Goal: Task Accomplishment & Management: Use online tool/utility

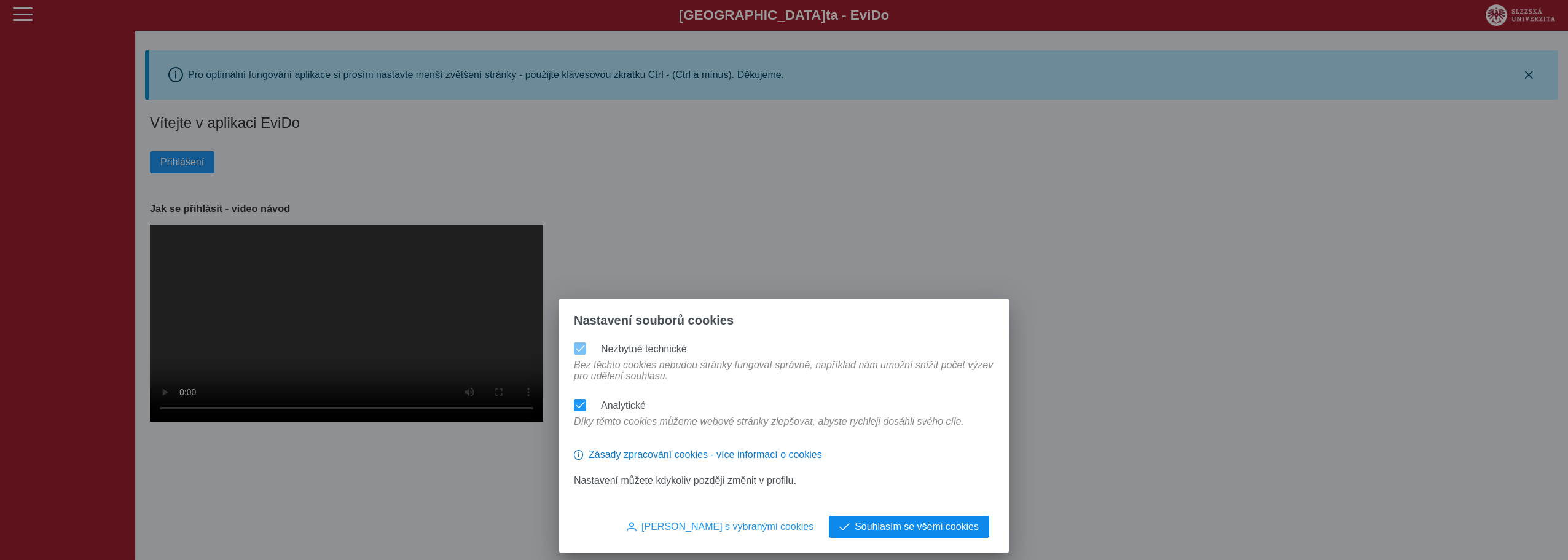
click at [918, 529] on span "Souhlasím se všemi cookies" at bounding box center [917, 527] width 124 height 11
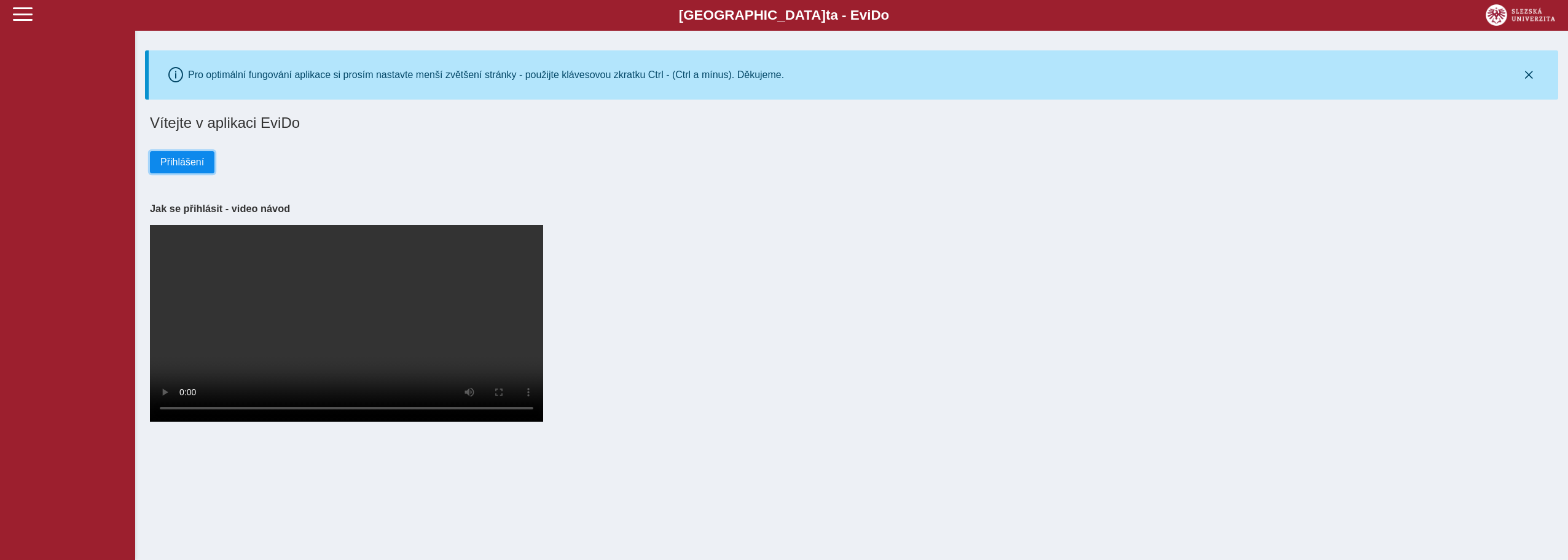
click at [178, 164] on span "Přihlášení" at bounding box center [182, 162] width 44 height 11
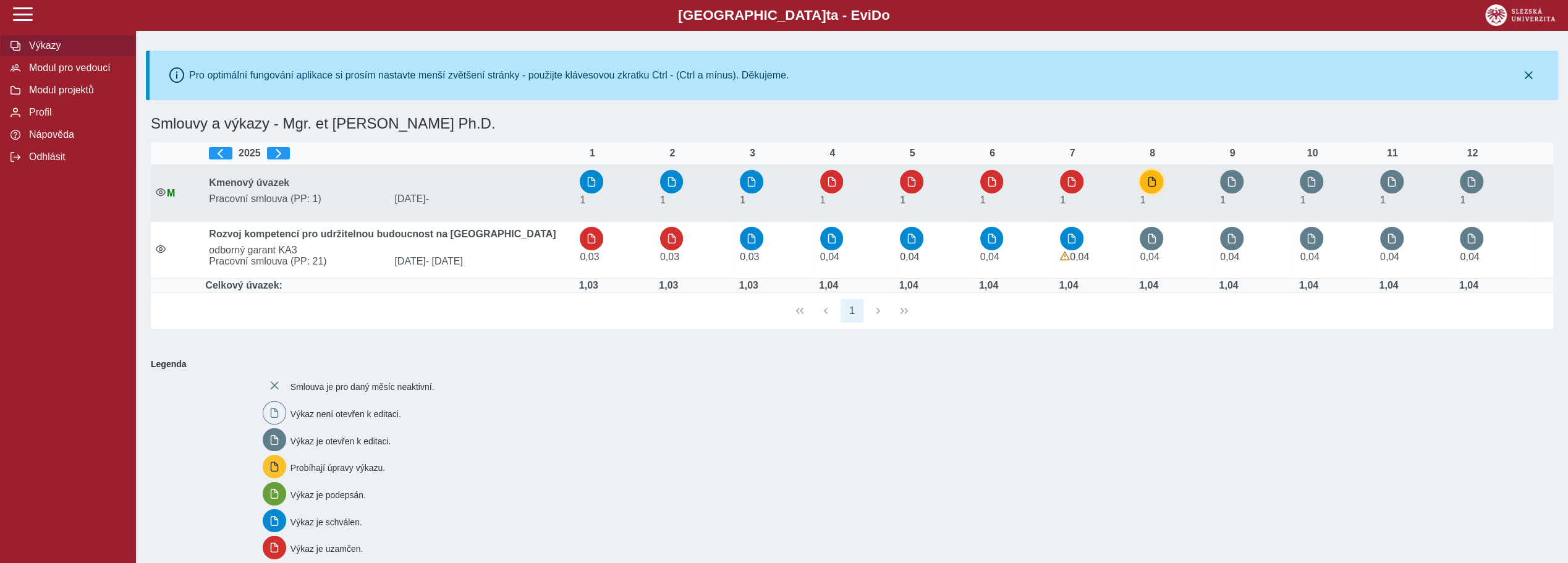
click at [1156, 180] on span "button" at bounding box center [1152, 182] width 10 height 10
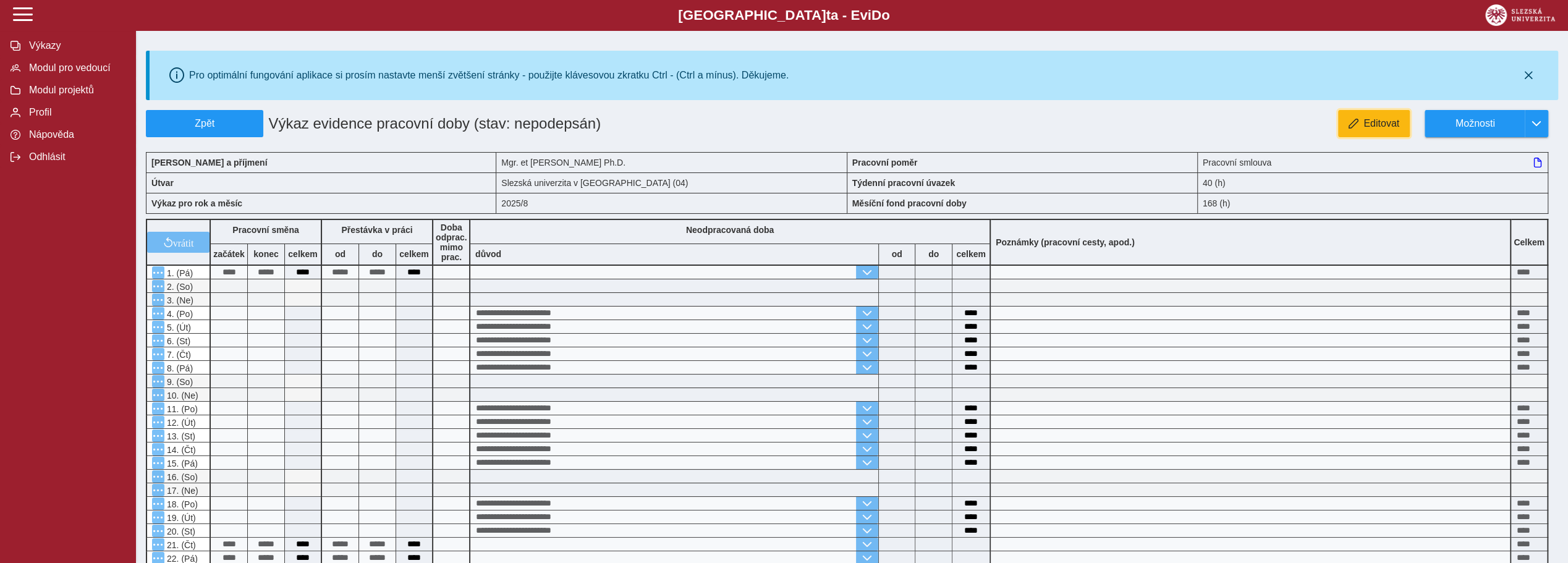
click at [1375, 120] on span "Editovat" at bounding box center [1381, 123] width 36 height 11
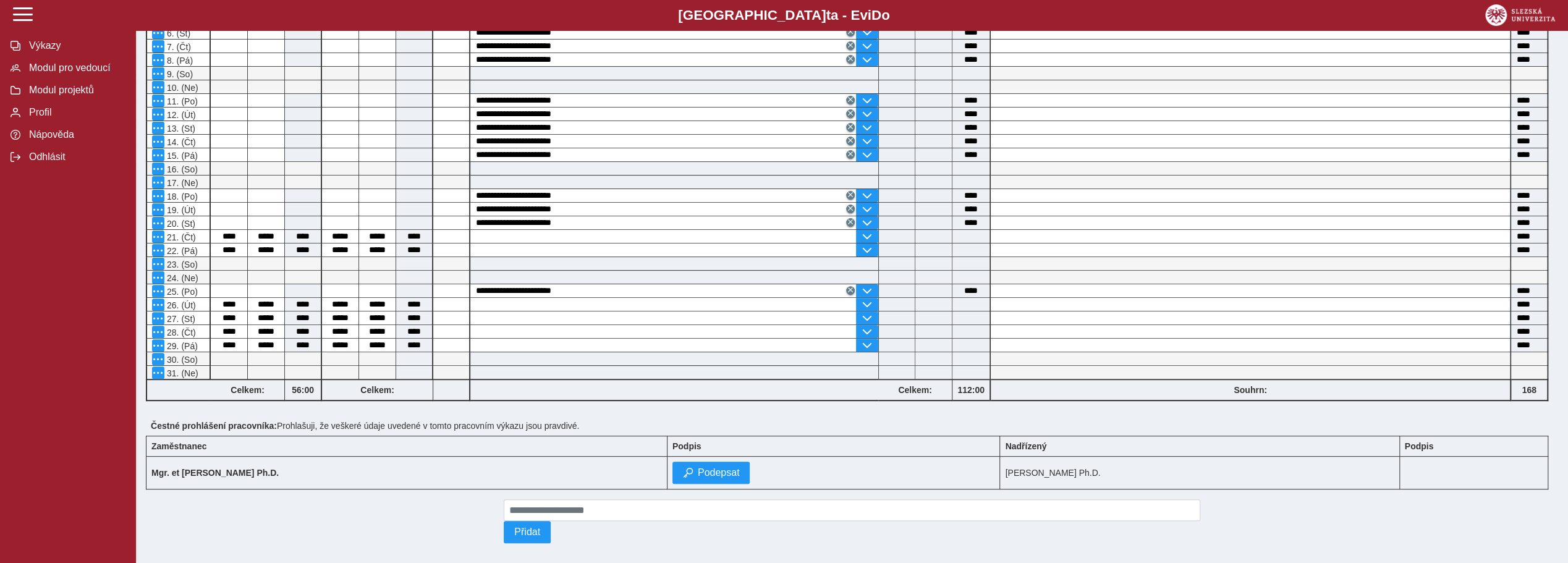
scroll to position [309, 0]
click at [725, 466] on span "Podepsat" at bounding box center [719, 471] width 42 height 11
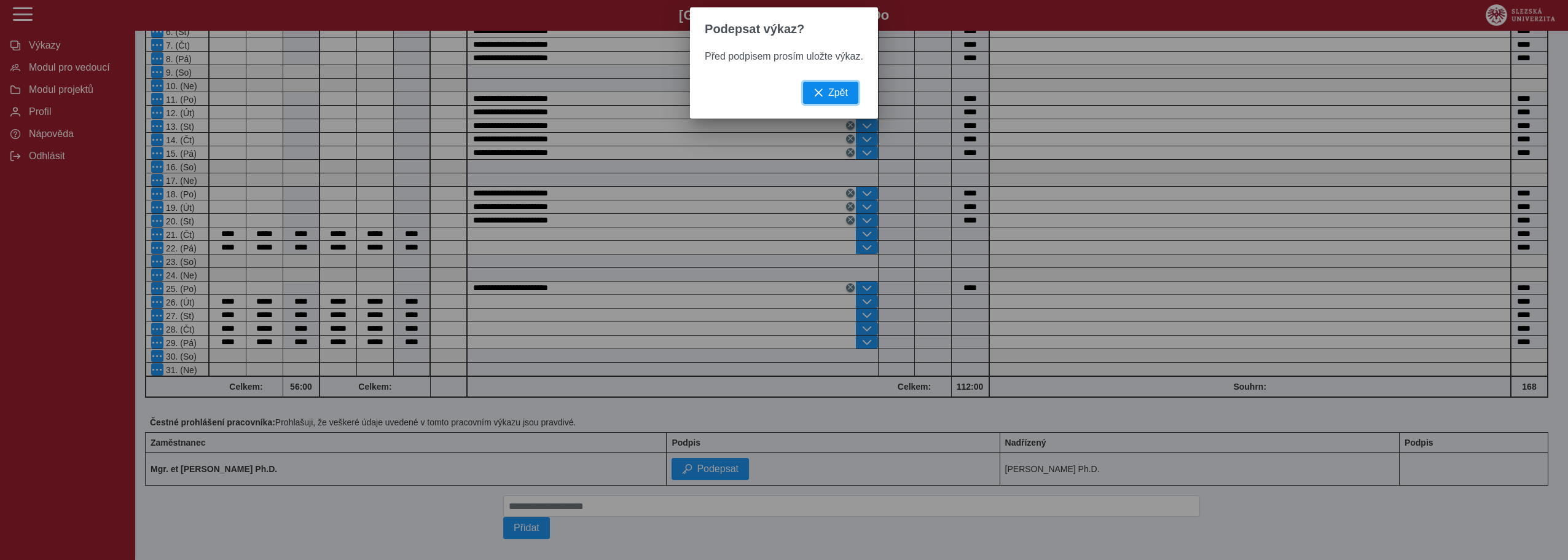
click at [844, 98] on span "Zpět" at bounding box center [838, 93] width 20 height 11
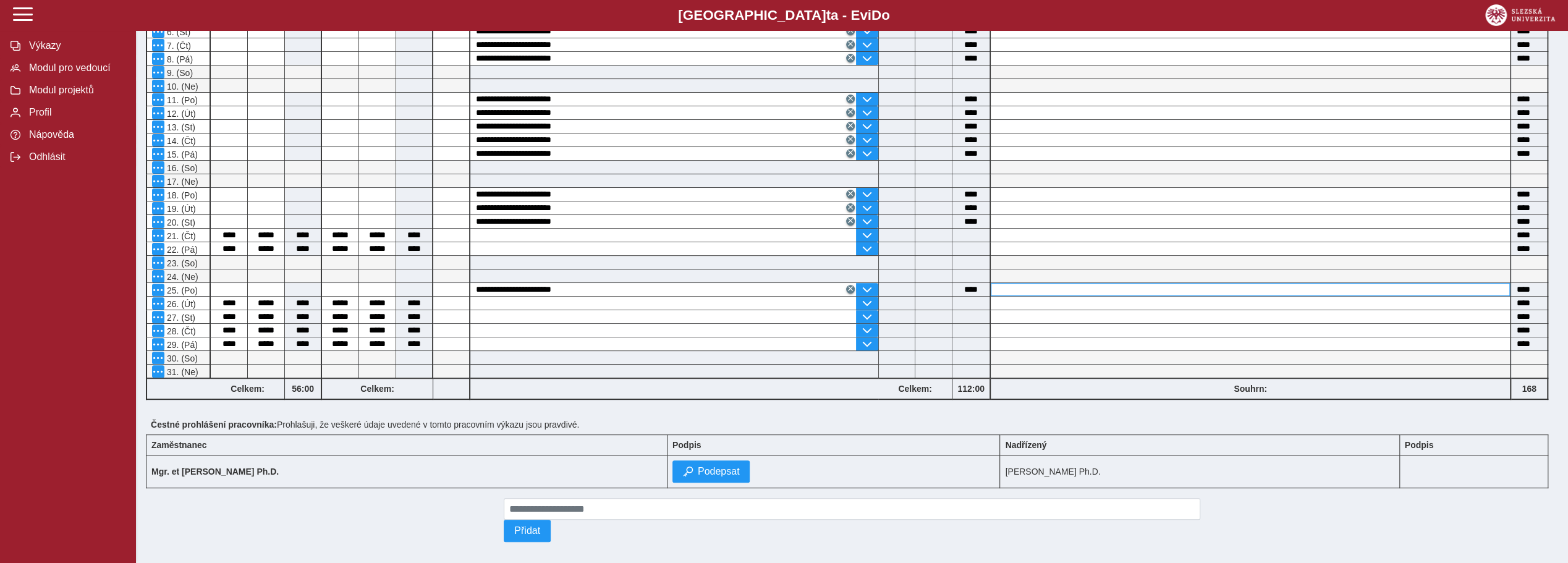
scroll to position [0, 0]
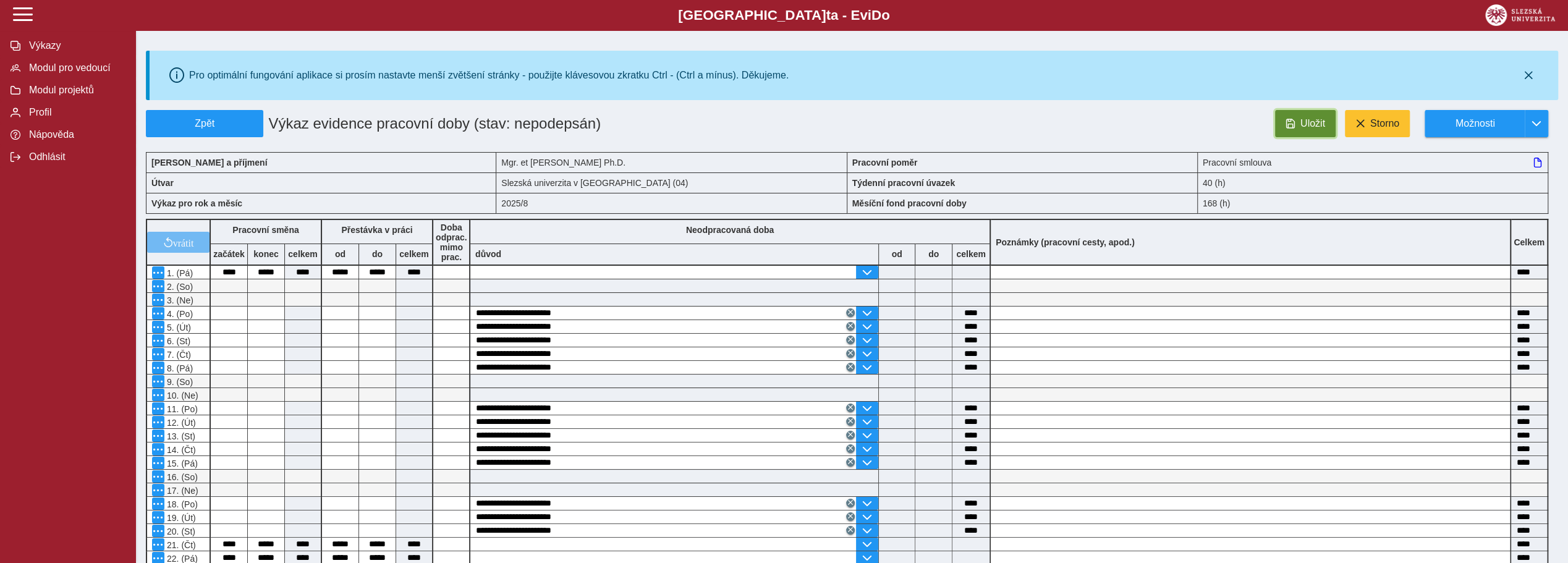
click at [1304, 123] on span "Uložit" at bounding box center [1312, 123] width 25 height 11
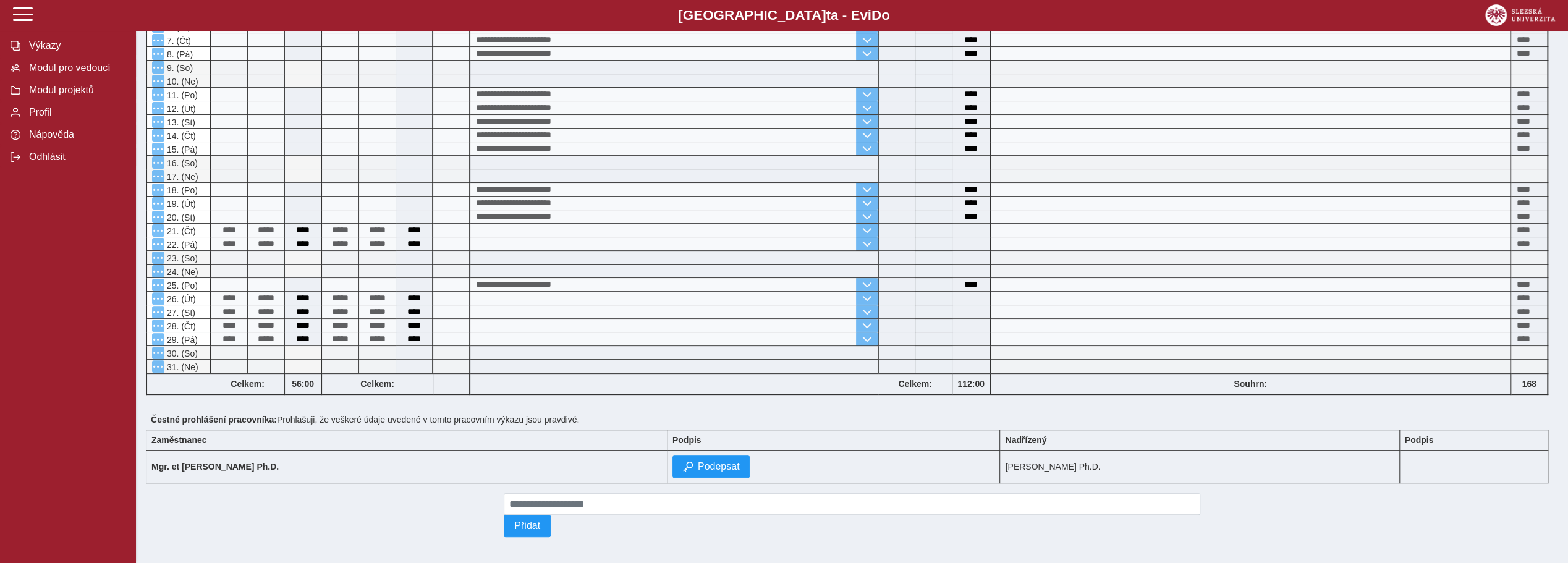
scroll to position [315, 0]
click at [714, 462] on span "Podepsat" at bounding box center [719, 465] width 42 height 11
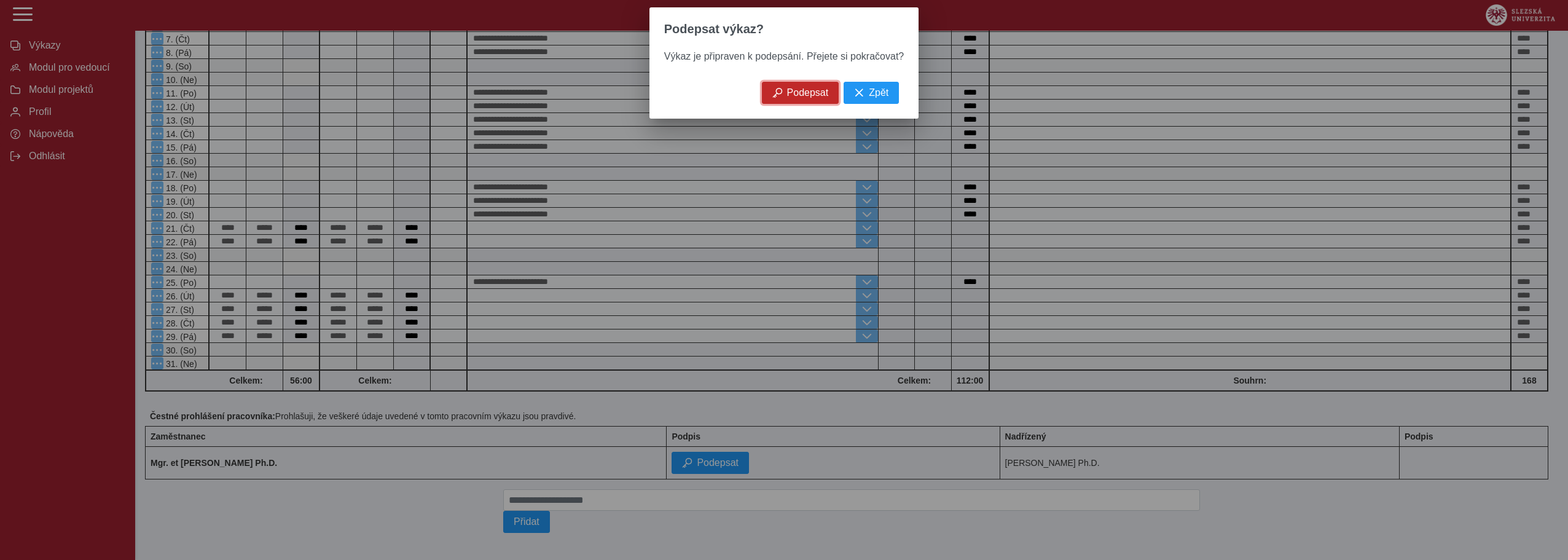
click at [797, 97] on span "Podepsat" at bounding box center [808, 93] width 42 height 11
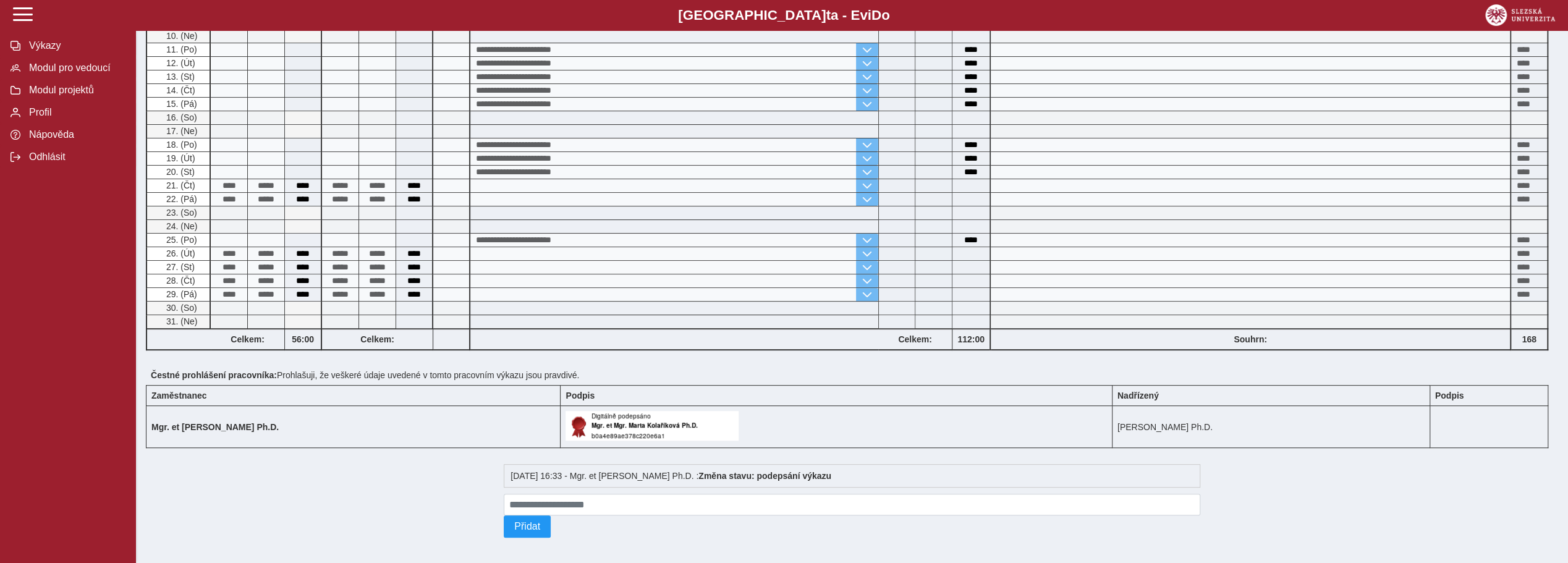
scroll to position [0, 0]
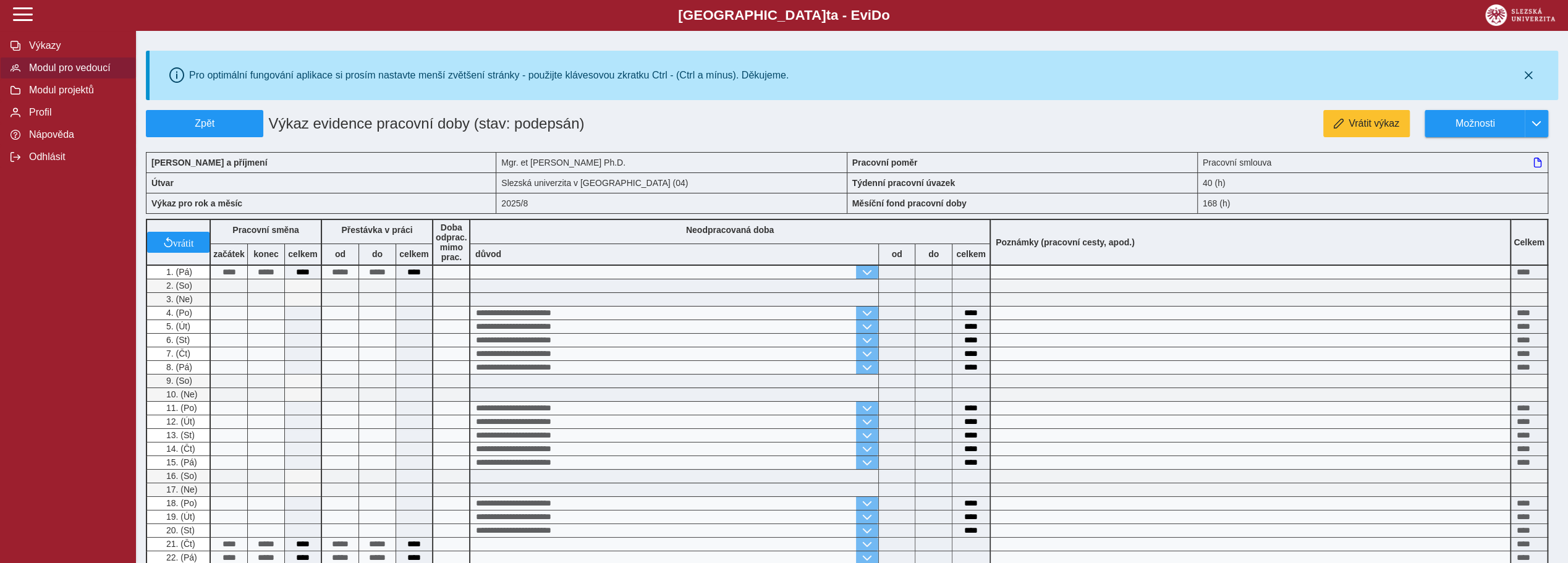
click at [58, 73] on span "Modul pro vedoucí" at bounding box center [75, 68] width 100 height 11
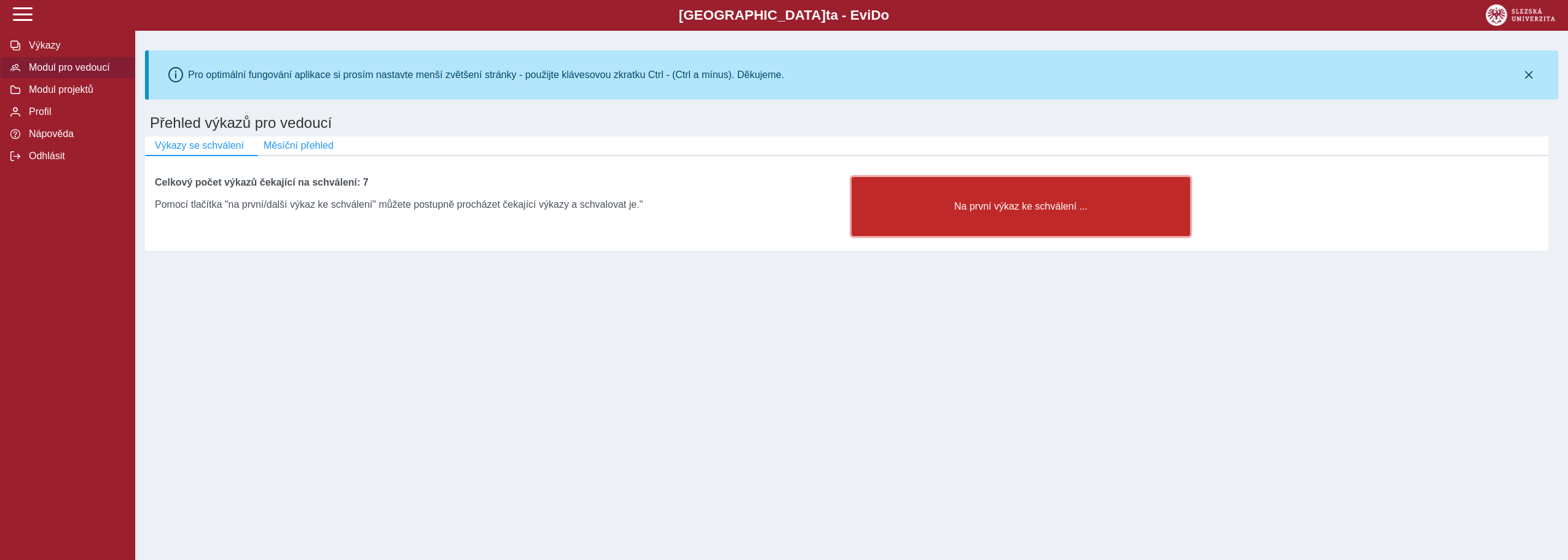
click at [1027, 217] on button "Na první výkaz ke schválení ..." at bounding box center [1020, 206] width 339 height 59
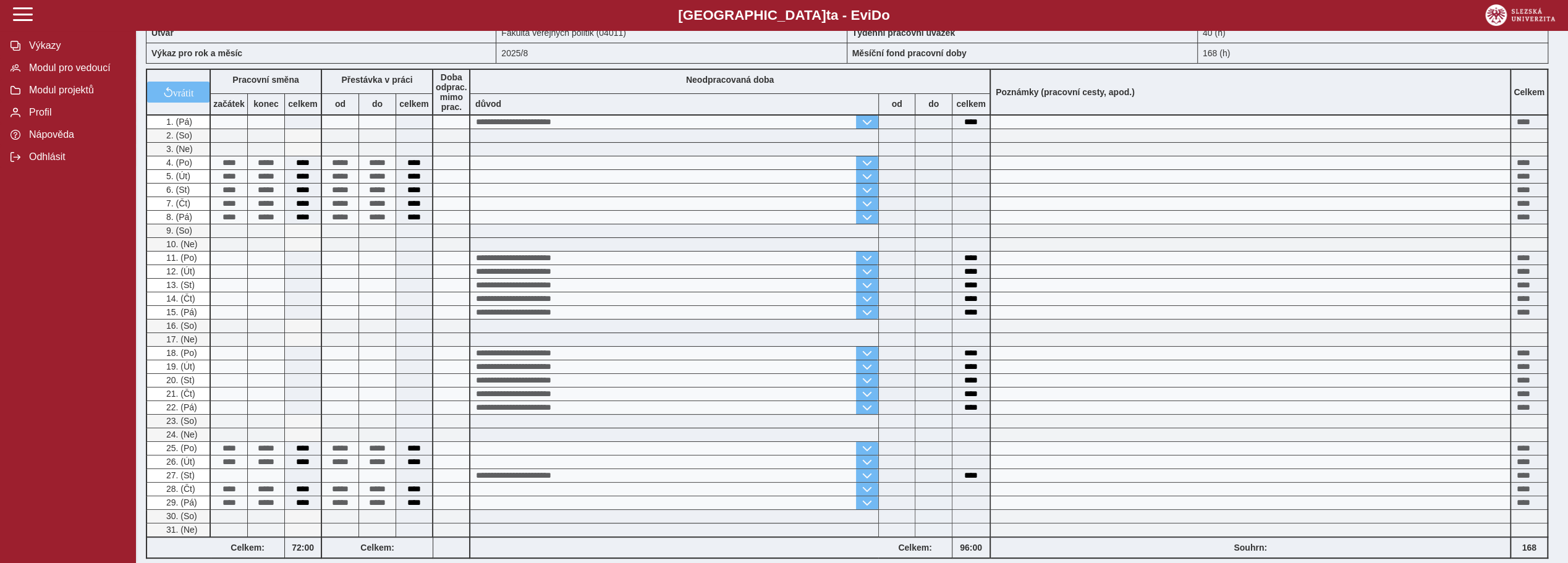
scroll to position [358, 0]
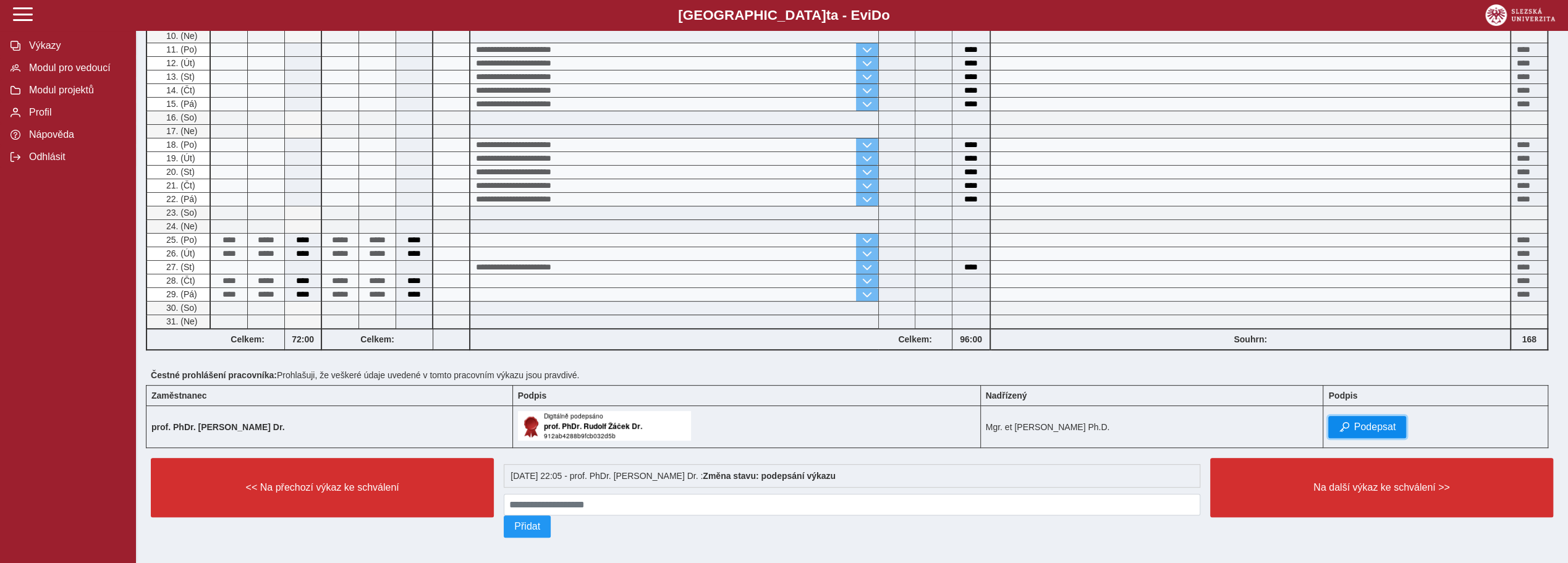
click at [1348, 422] on span "button" at bounding box center [1343, 427] width 10 height 10
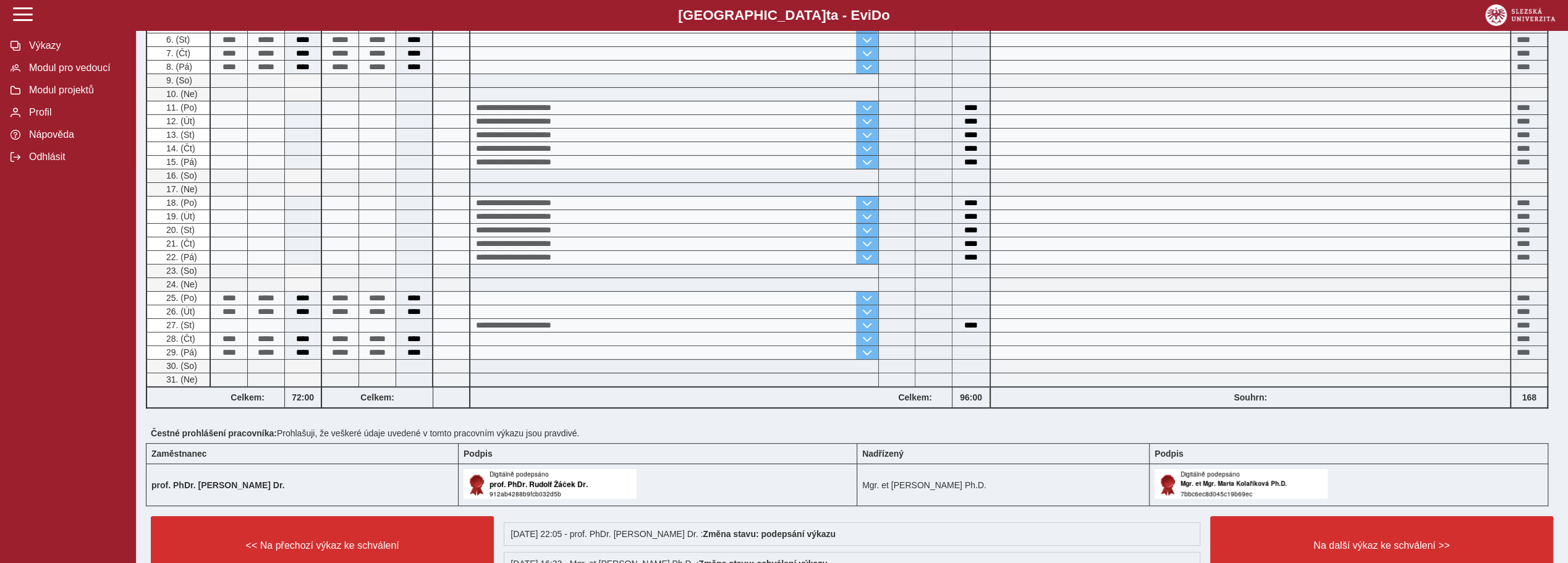
scroll to position [371, 0]
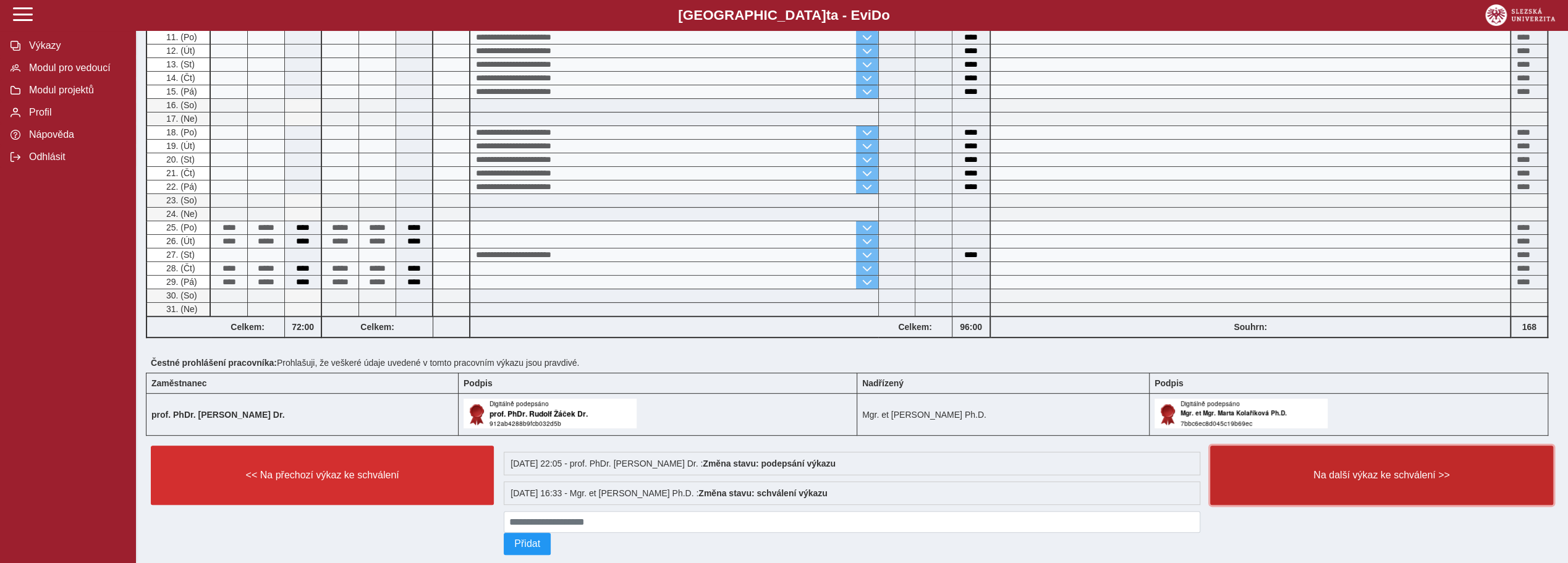
click at [1388, 473] on span "Na další výkaz ke schválení >>" at bounding box center [1382, 475] width 322 height 11
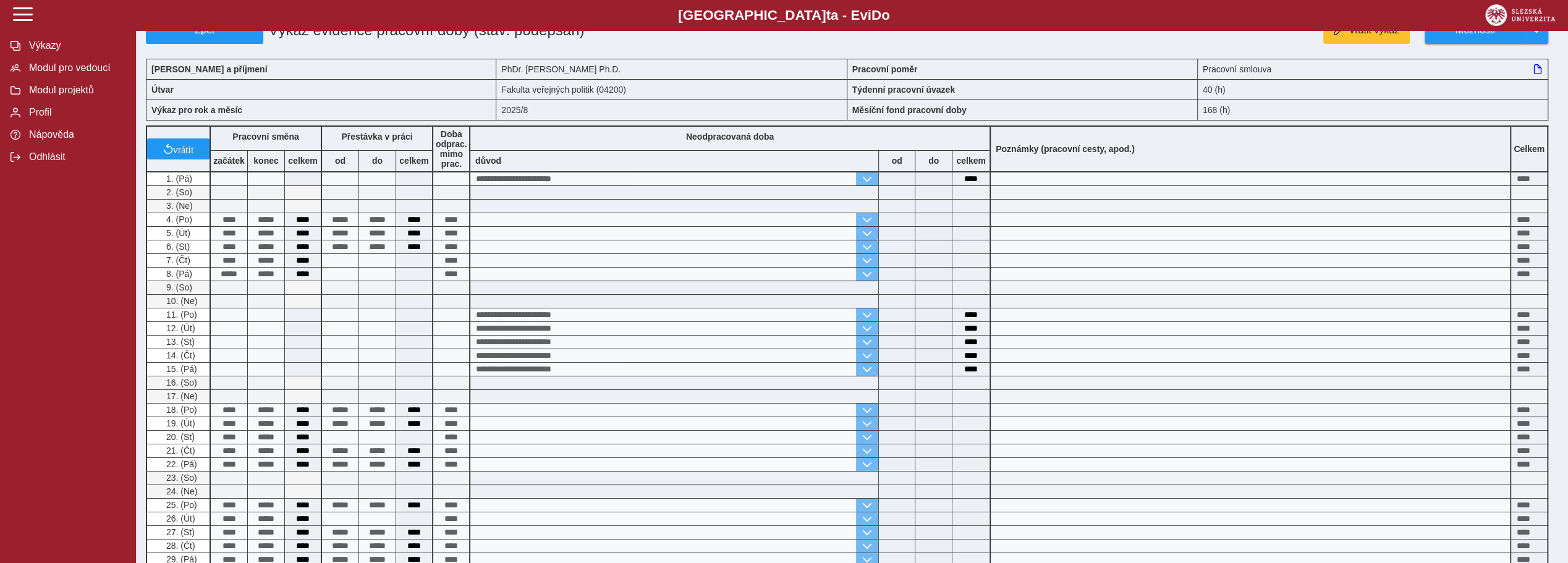
scroll to position [358, 0]
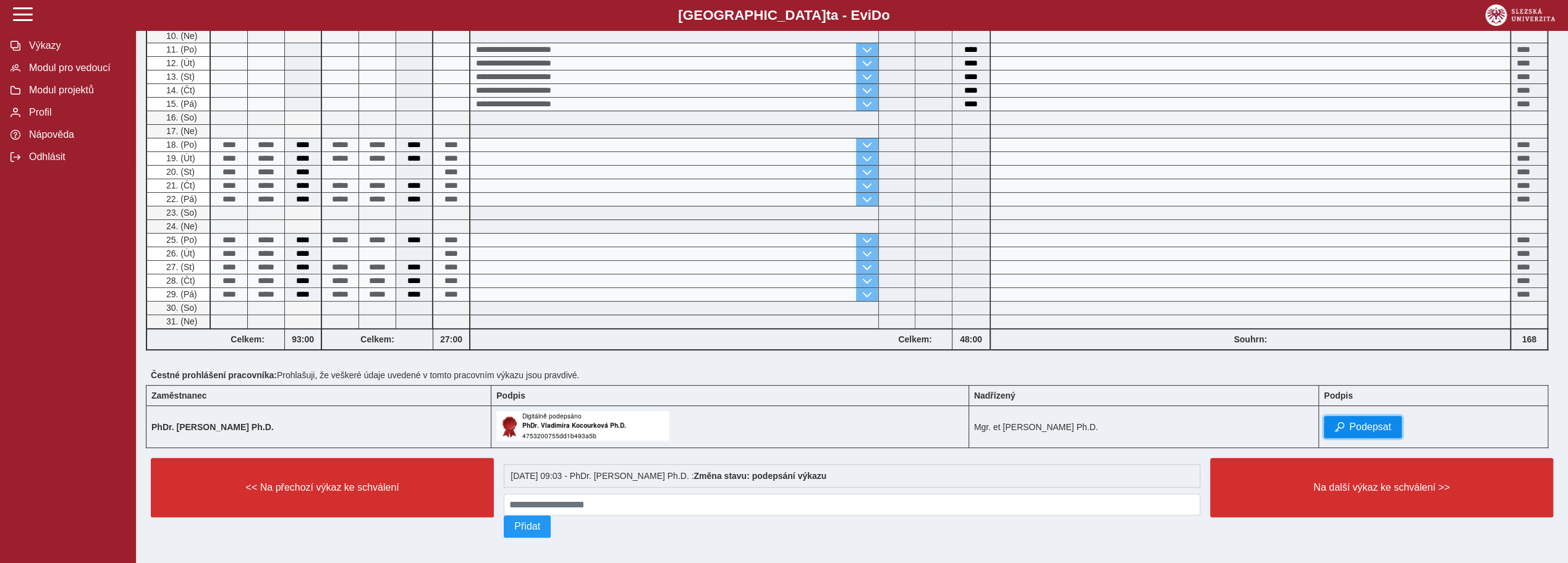
click at [1381, 421] on span "Podepsat" at bounding box center [1369, 427] width 42 height 11
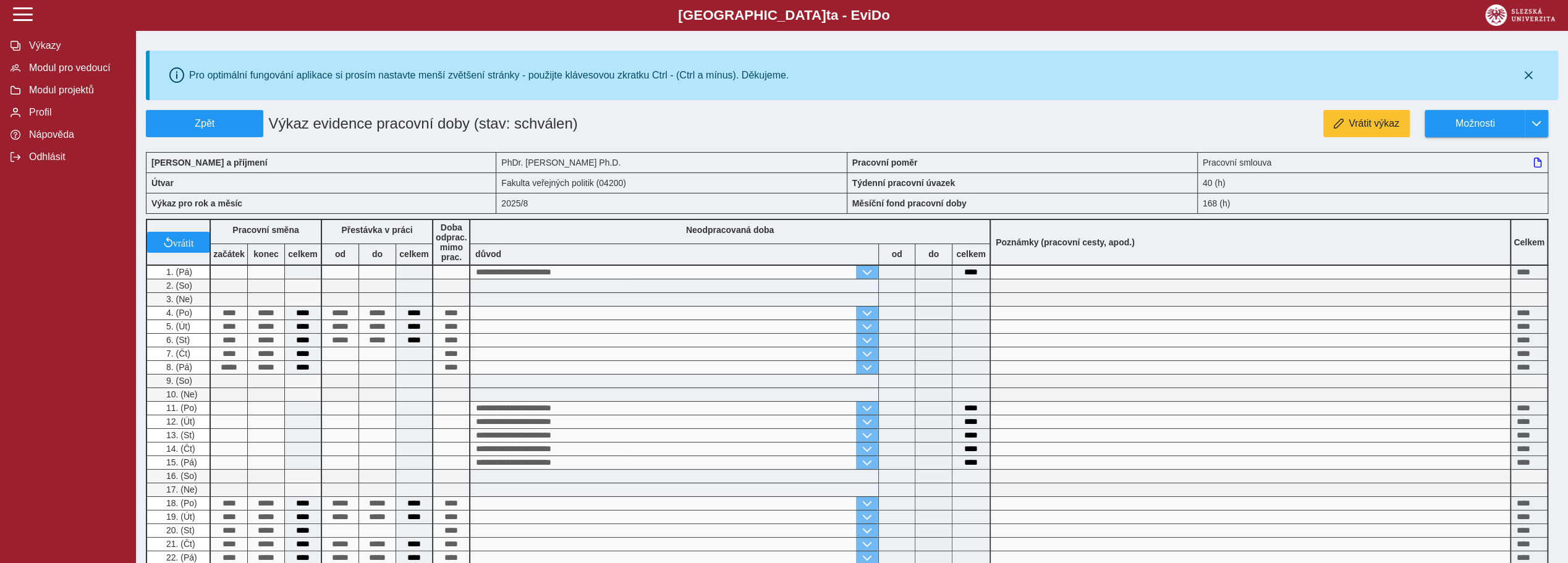
scroll to position [388, 0]
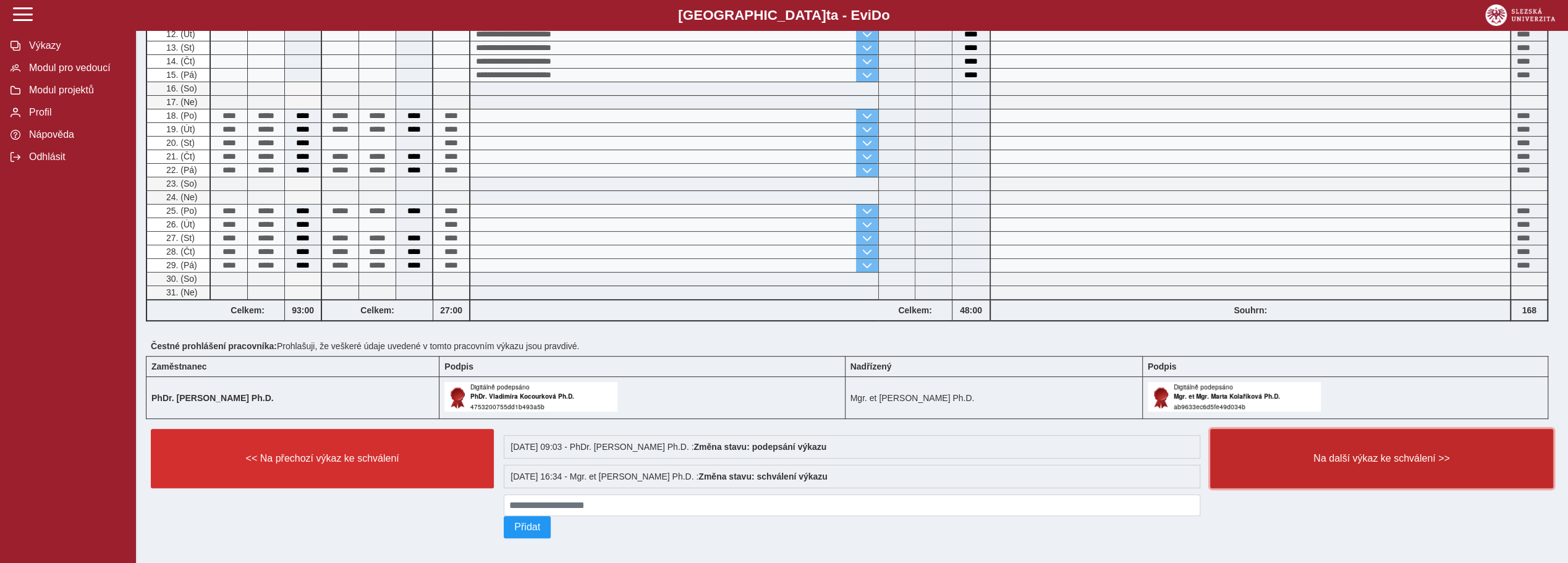
click at [1386, 460] on button "Na další výkaz ke schválení >>" at bounding box center [1381, 458] width 343 height 60
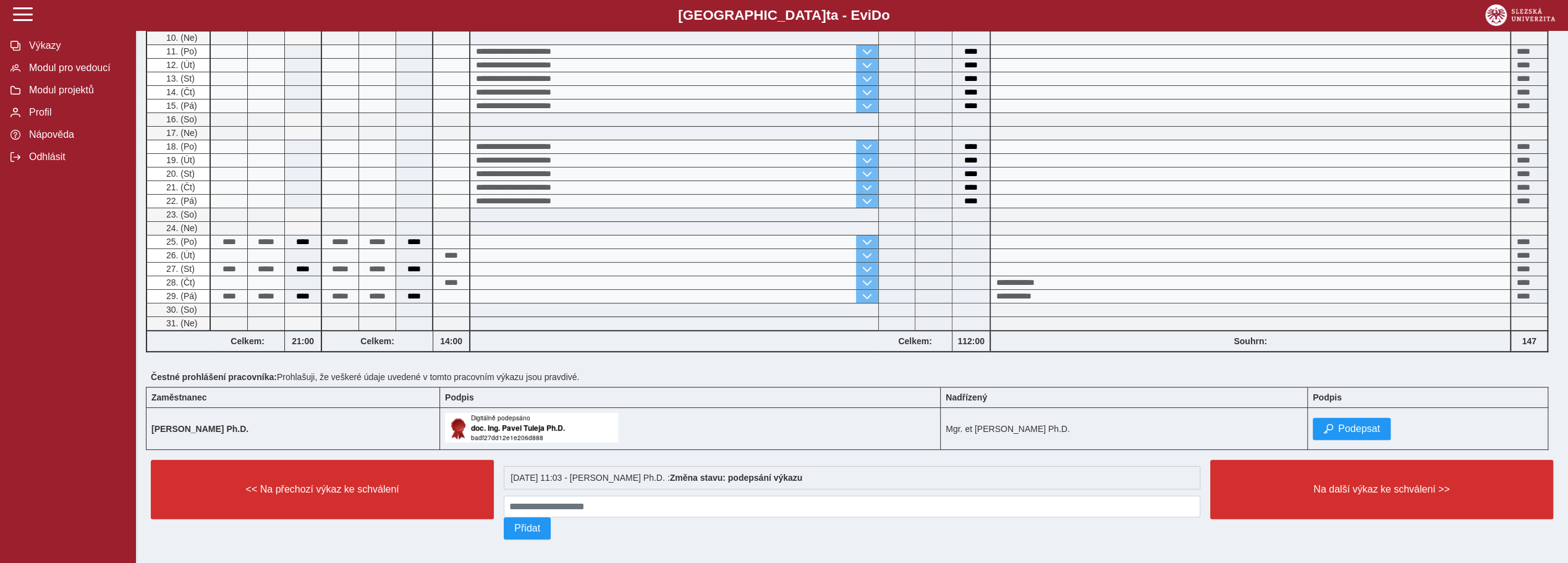
scroll to position [358, 0]
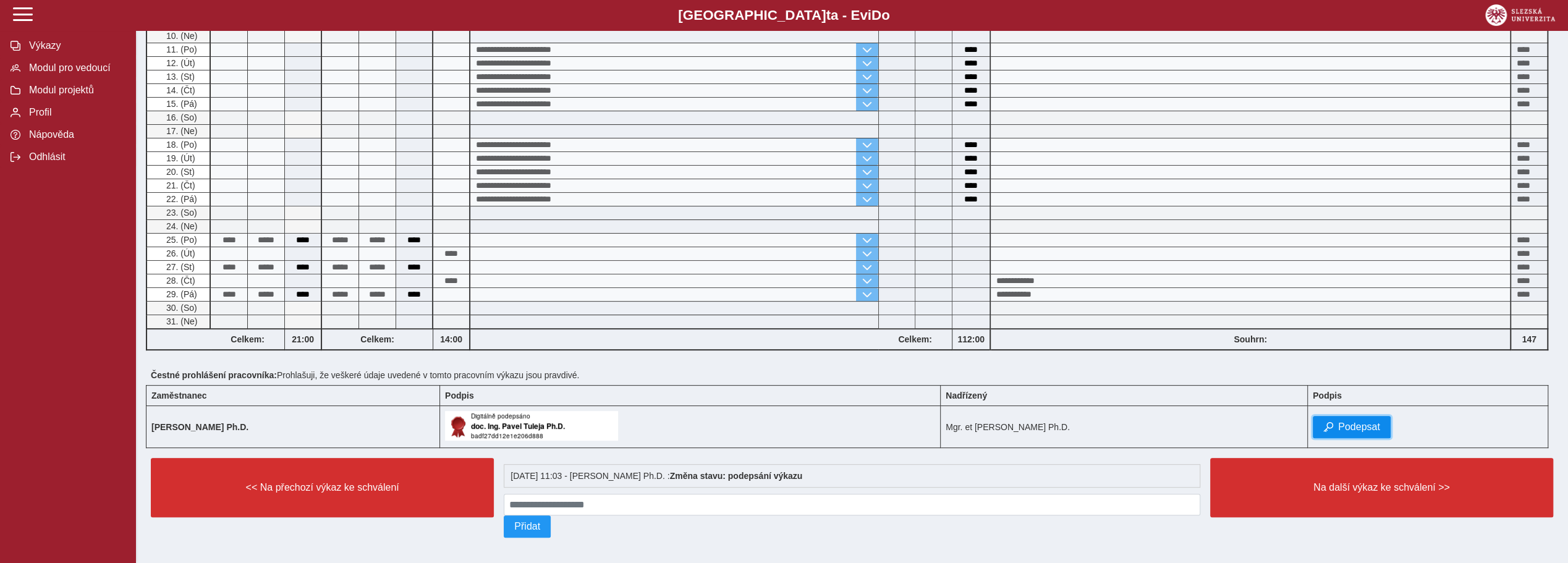
click at [1370, 424] on span "Podepsat" at bounding box center [1358, 427] width 42 height 11
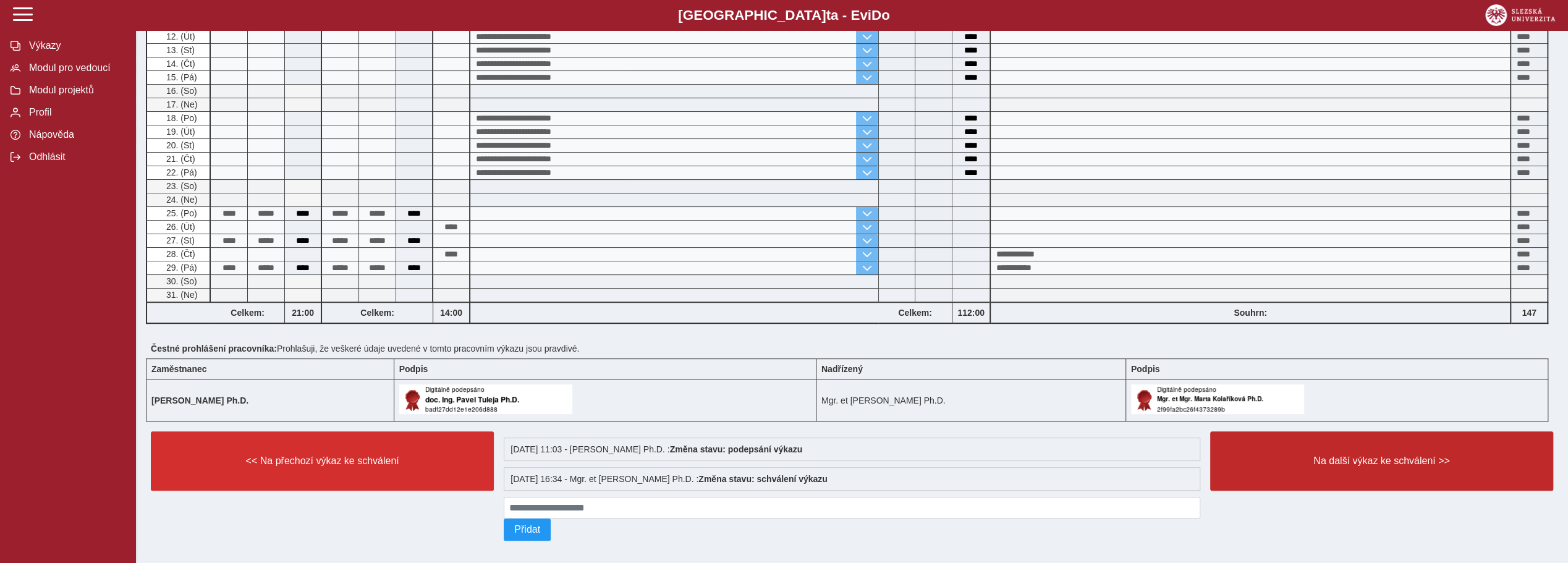
scroll to position [388, 0]
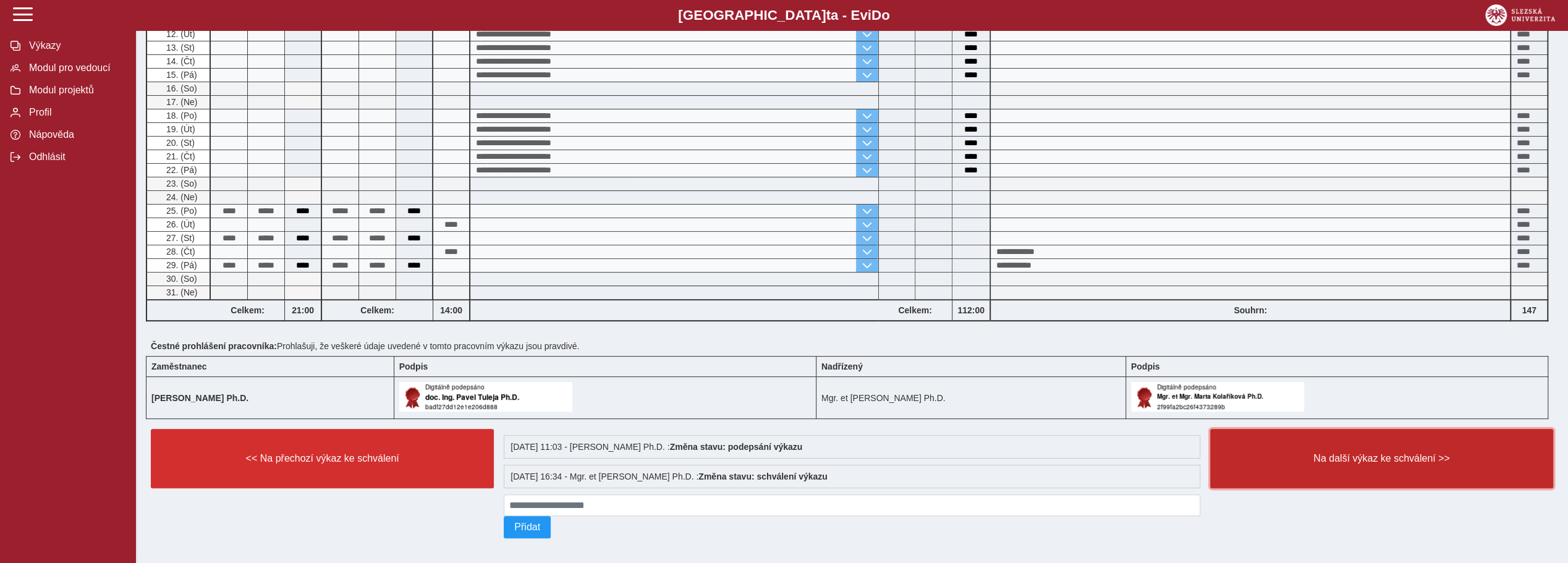
click at [1402, 453] on span "Na další výkaz ke schválení >>" at bounding box center [1382, 458] width 322 height 11
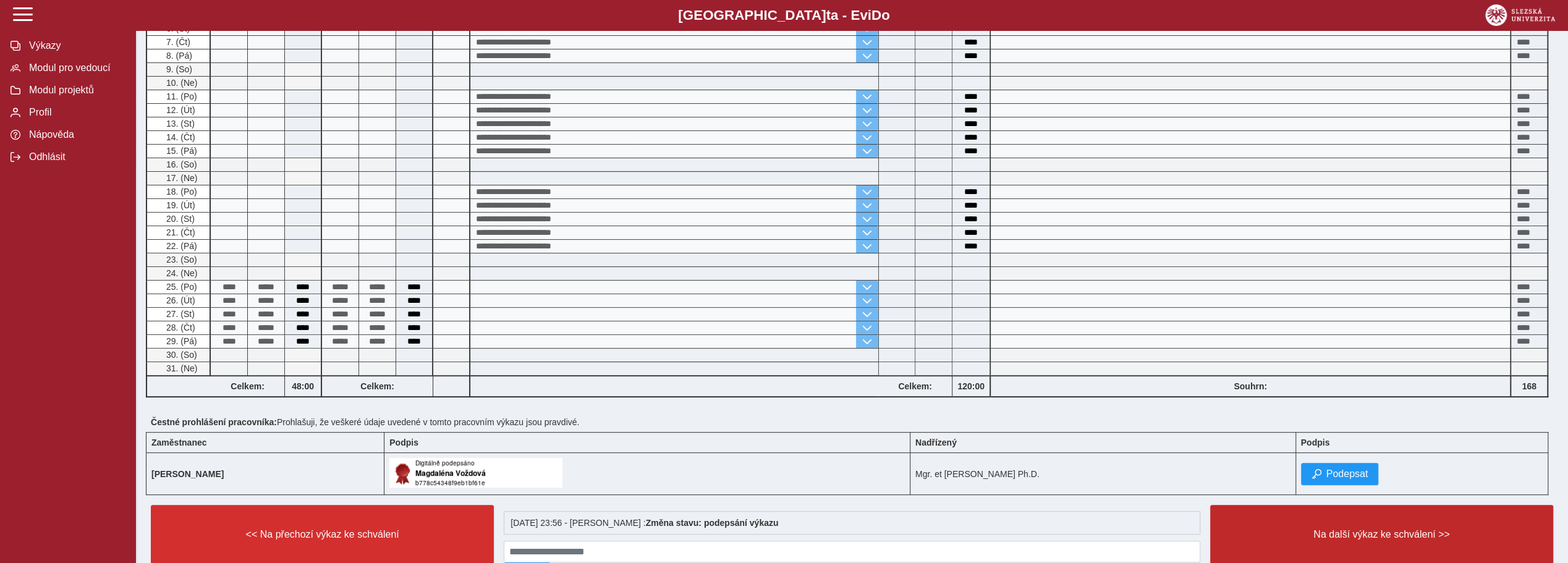
scroll to position [358, 0]
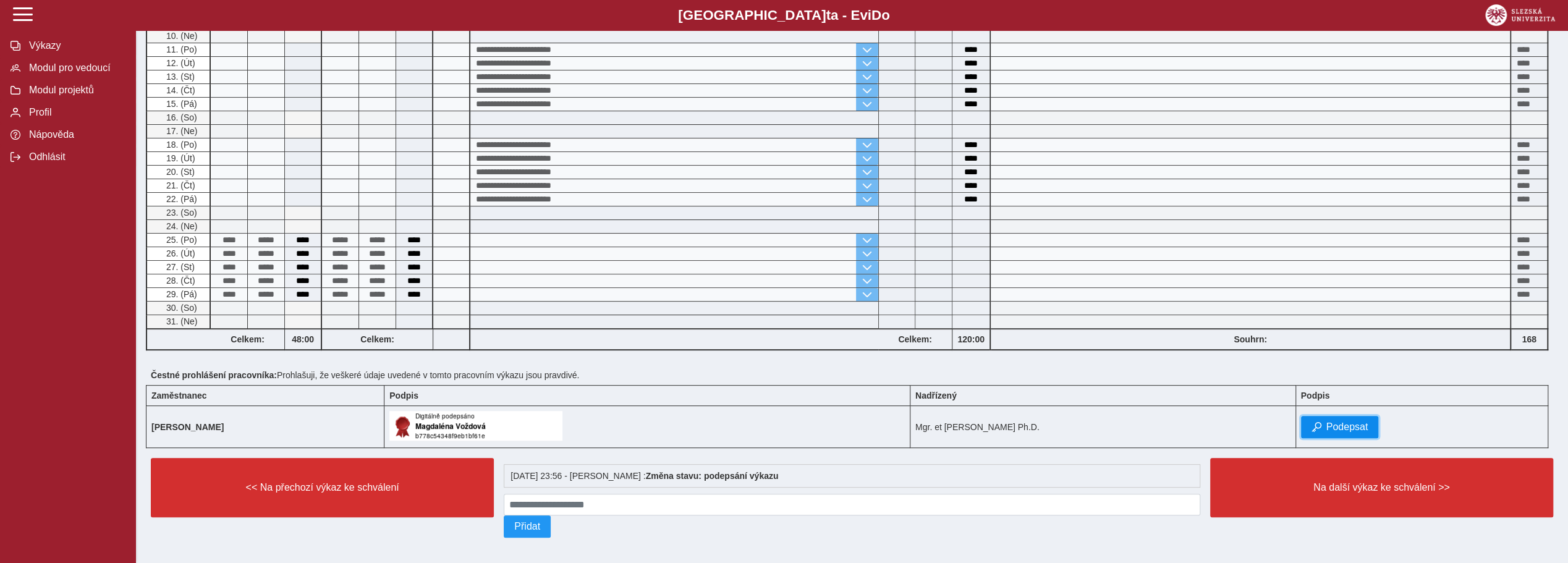
click at [1346, 421] on span "Podepsat" at bounding box center [1347, 427] width 42 height 11
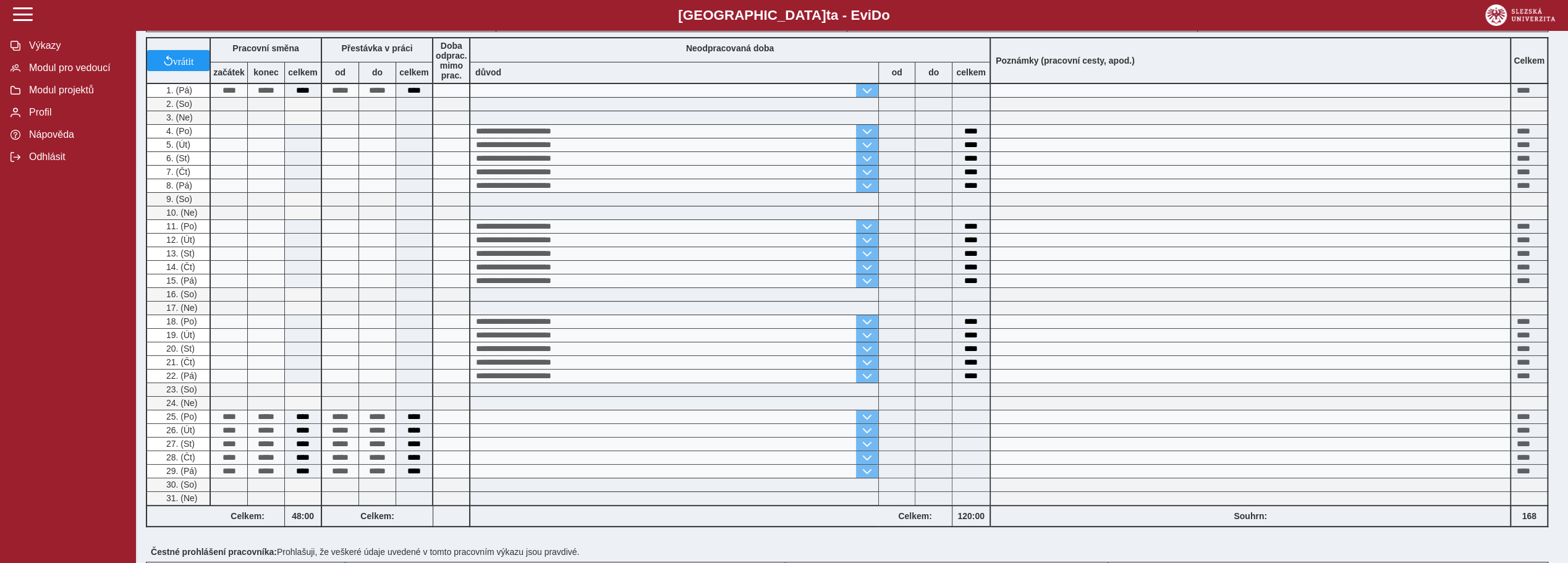
scroll to position [388, 0]
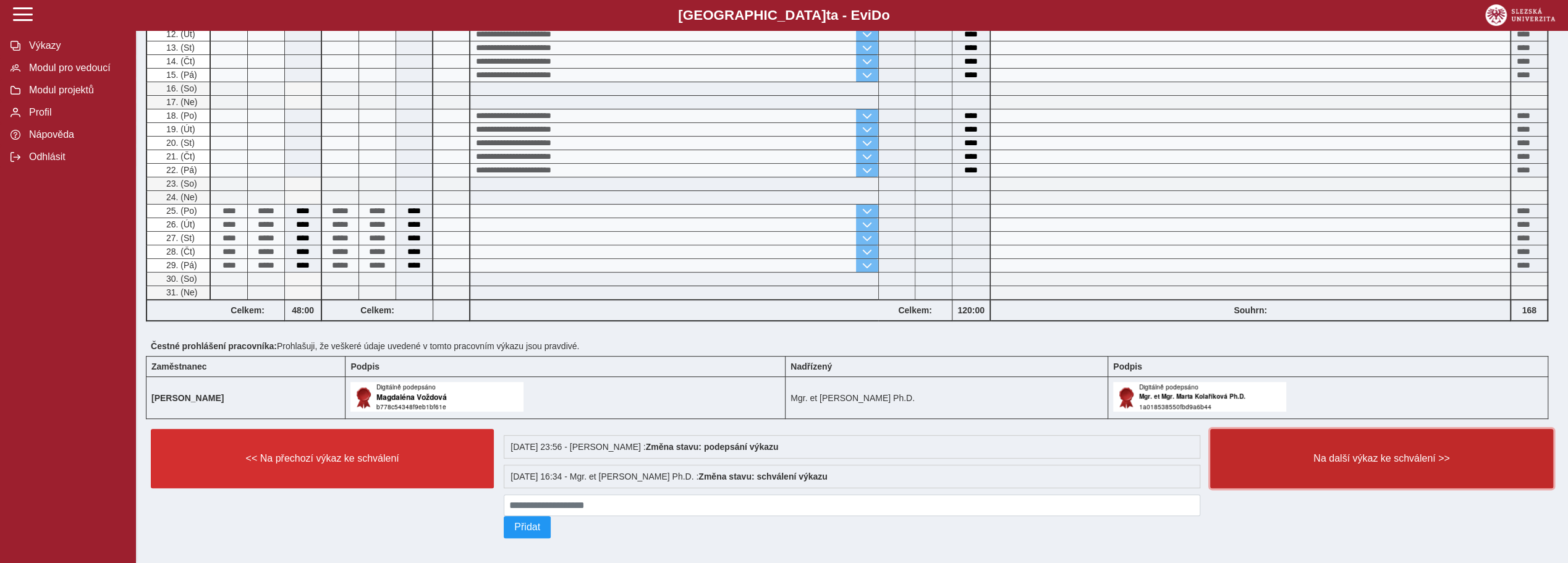
click at [1423, 453] on span "Na další výkaz ke schválení >>" at bounding box center [1382, 458] width 322 height 11
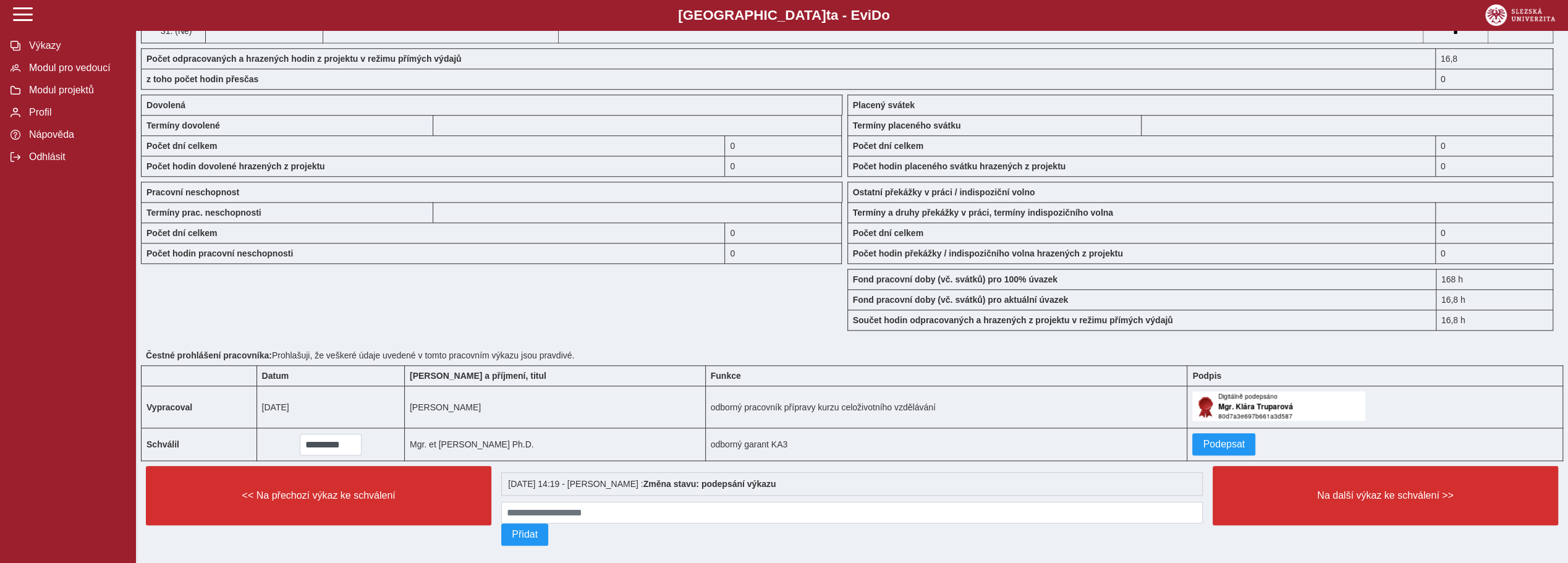
scroll to position [992, 0]
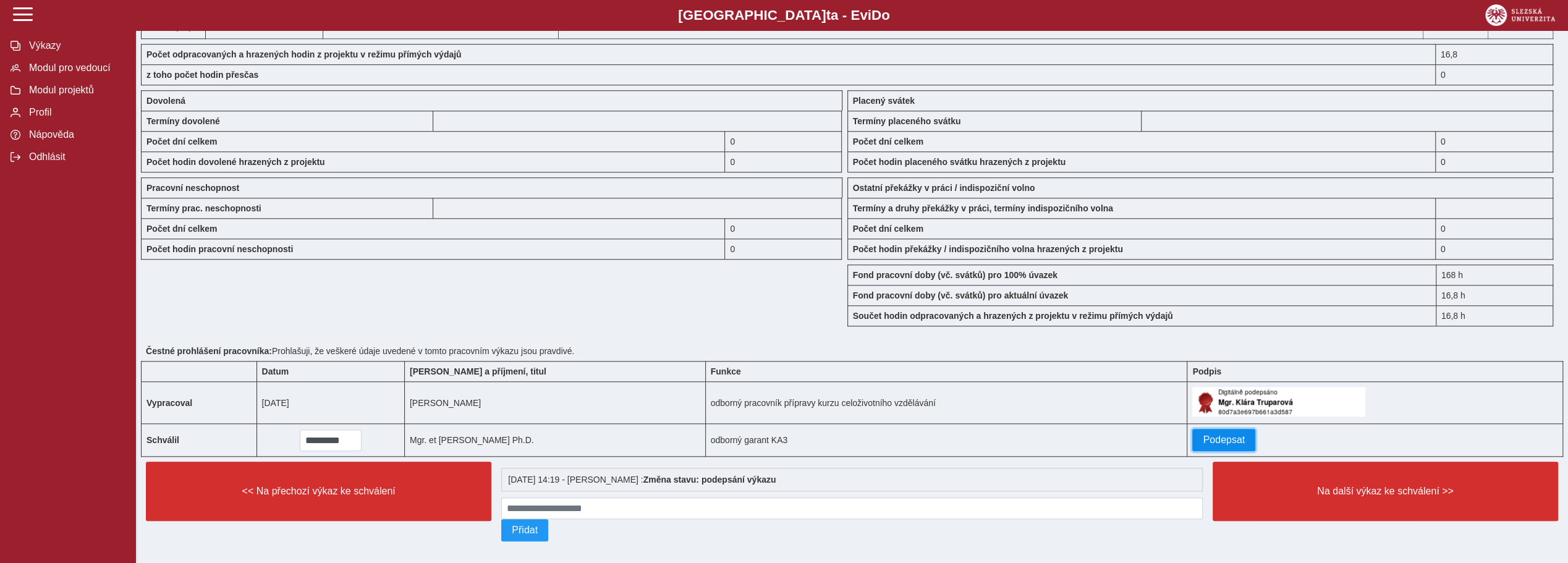
click at [1217, 434] on span "Podepsat" at bounding box center [1223, 440] width 42 height 11
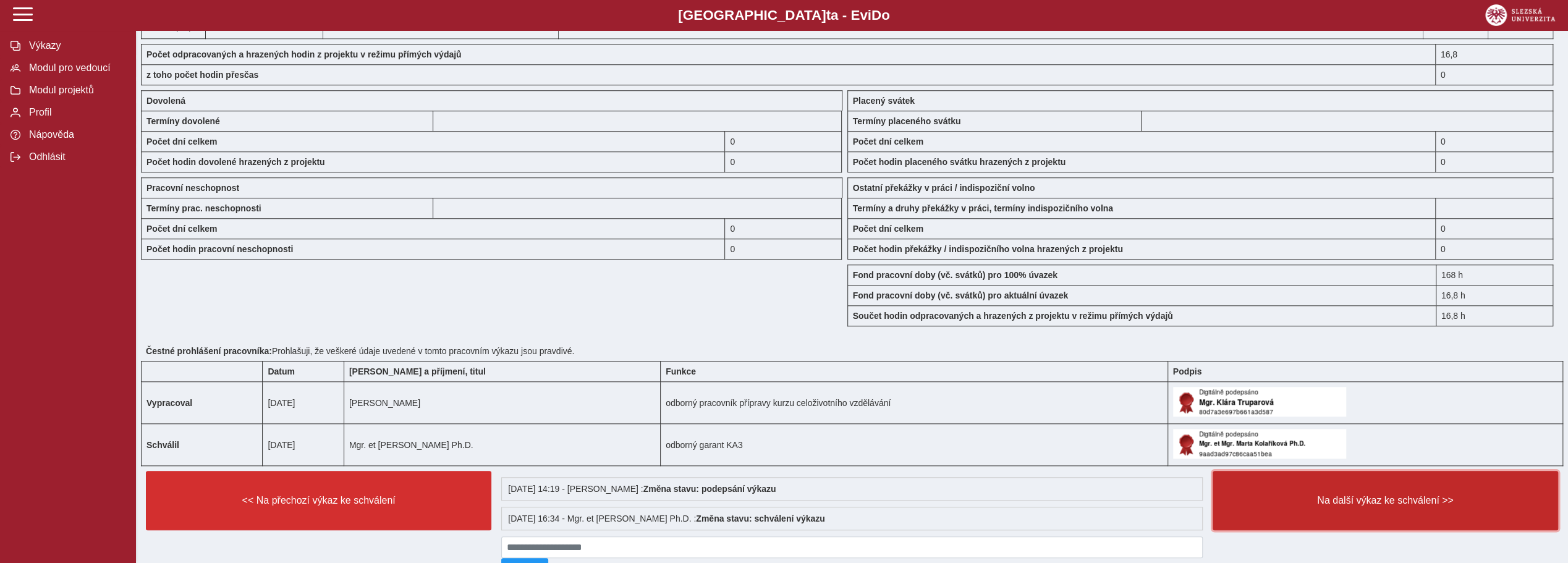
click at [1387, 495] on button "Na další výkaz ke schválení >>" at bounding box center [1385, 500] width 345 height 60
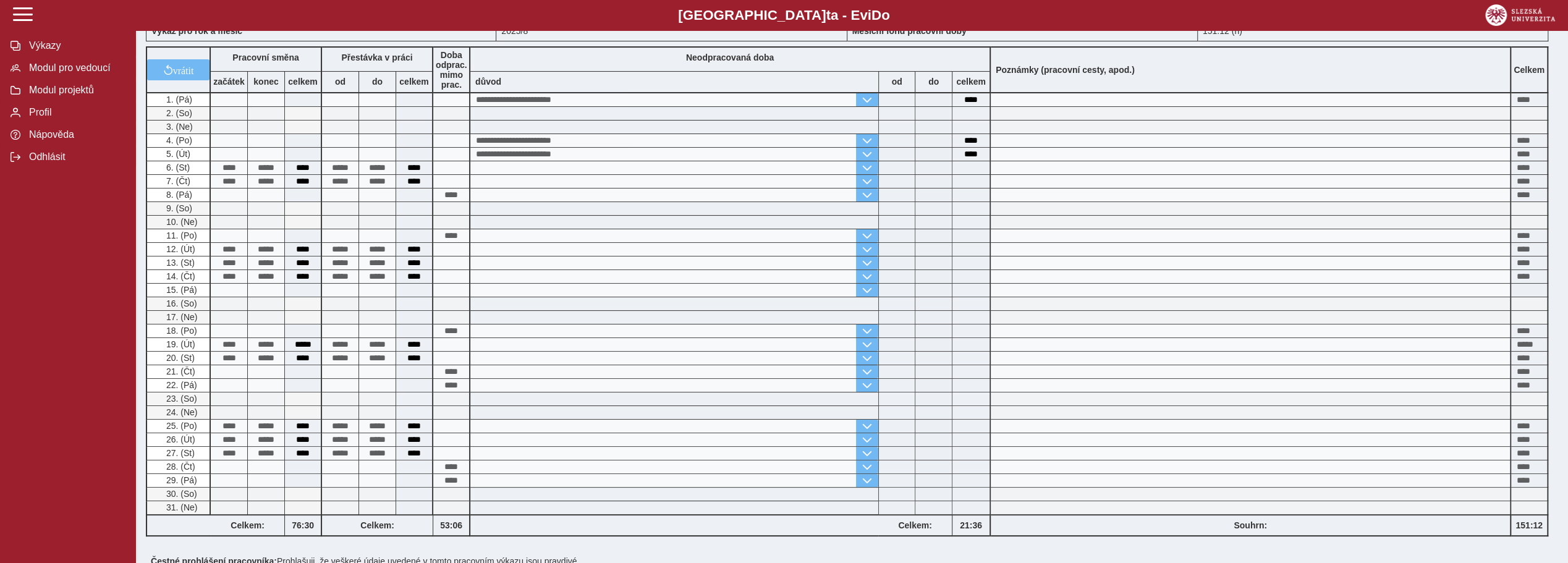
scroll to position [358, 0]
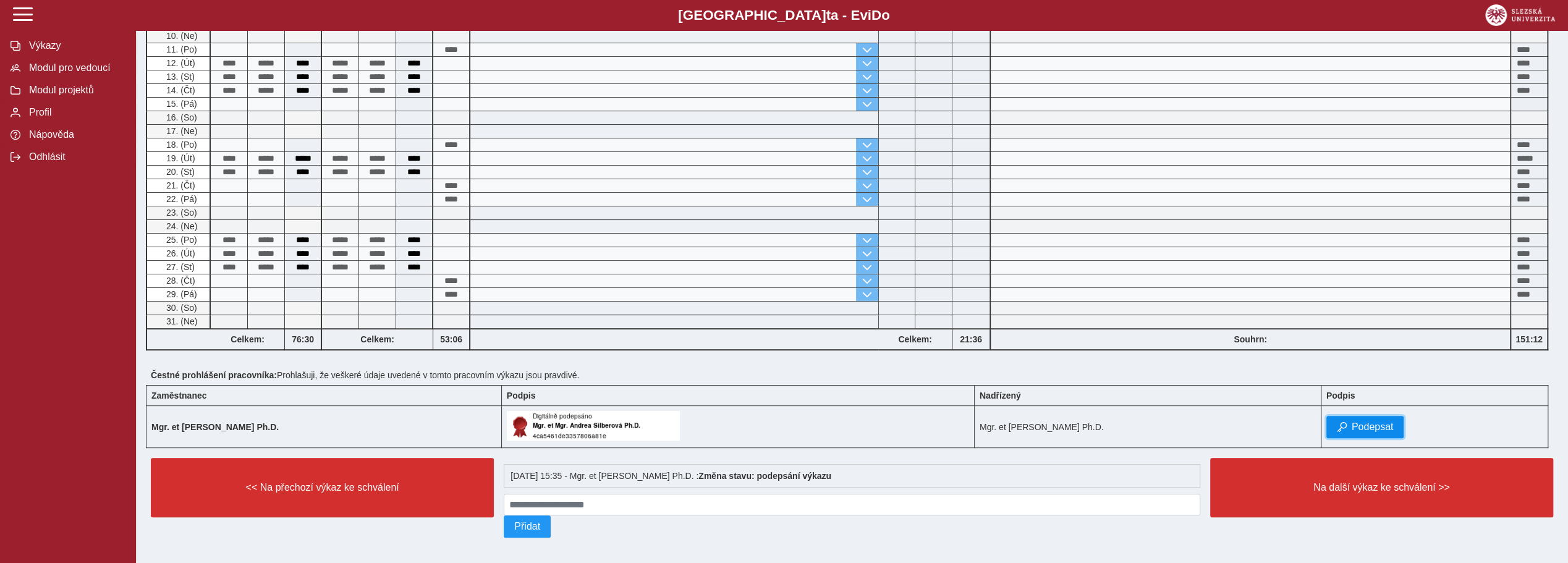
click at [1387, 421] on span "Podepsat" at bounding box center [1372, 427] width 42 height 11
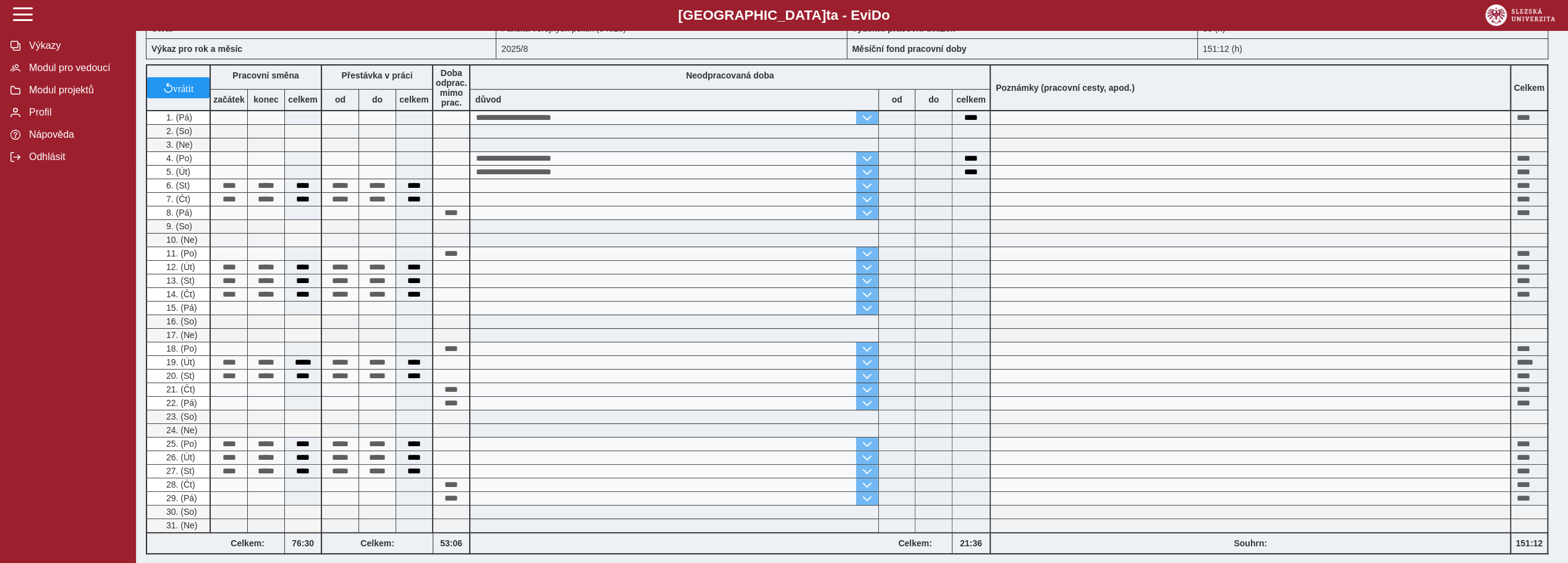
scroll to position [388, 0]
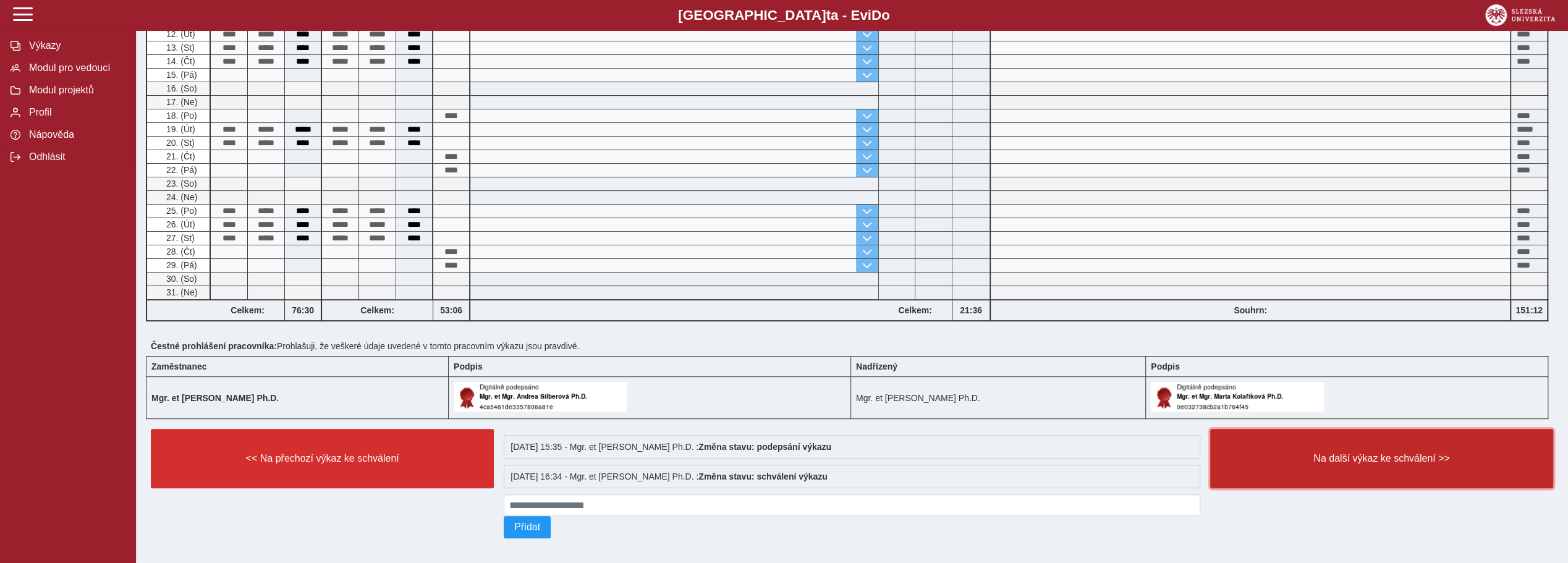
click at [1397, 453] on span "Na další výkaz ke schválení >>" at bounding box center [1382, 458] width 322 height 11
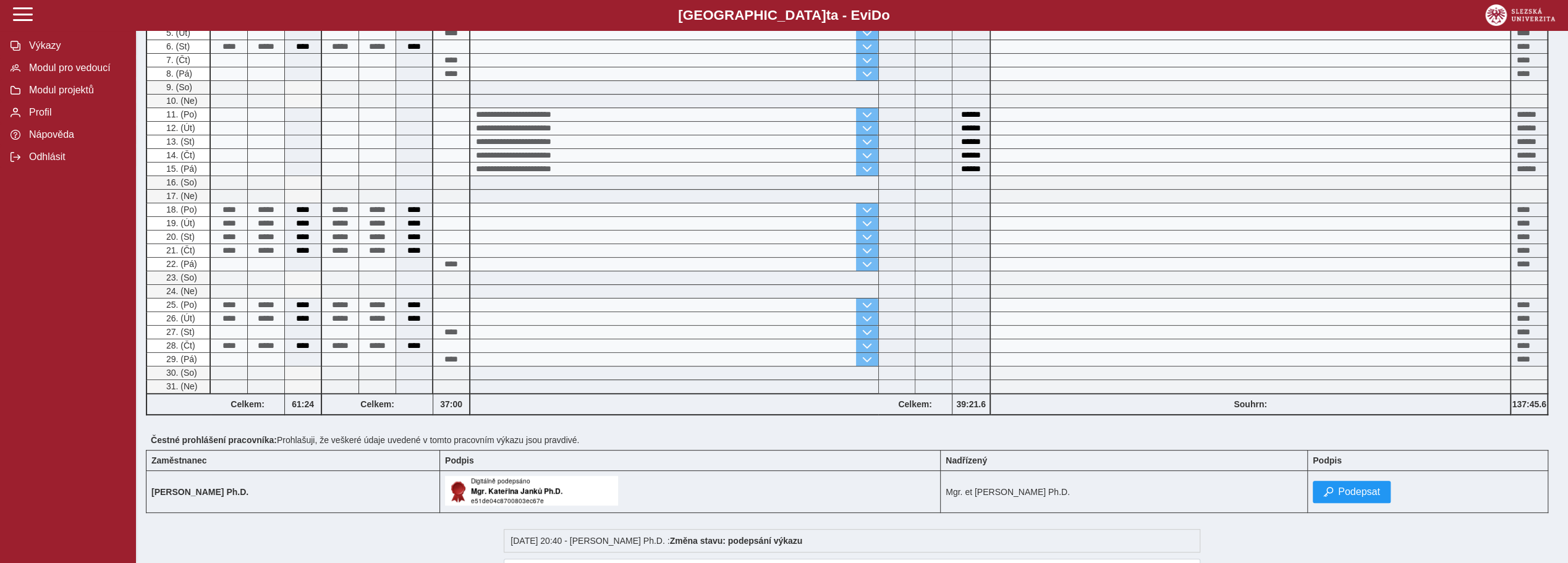
scroll to position [433, 0]
click at [1380, 486] on span "Podepsat" at bounding box center [1358, 491] width 42 height 11
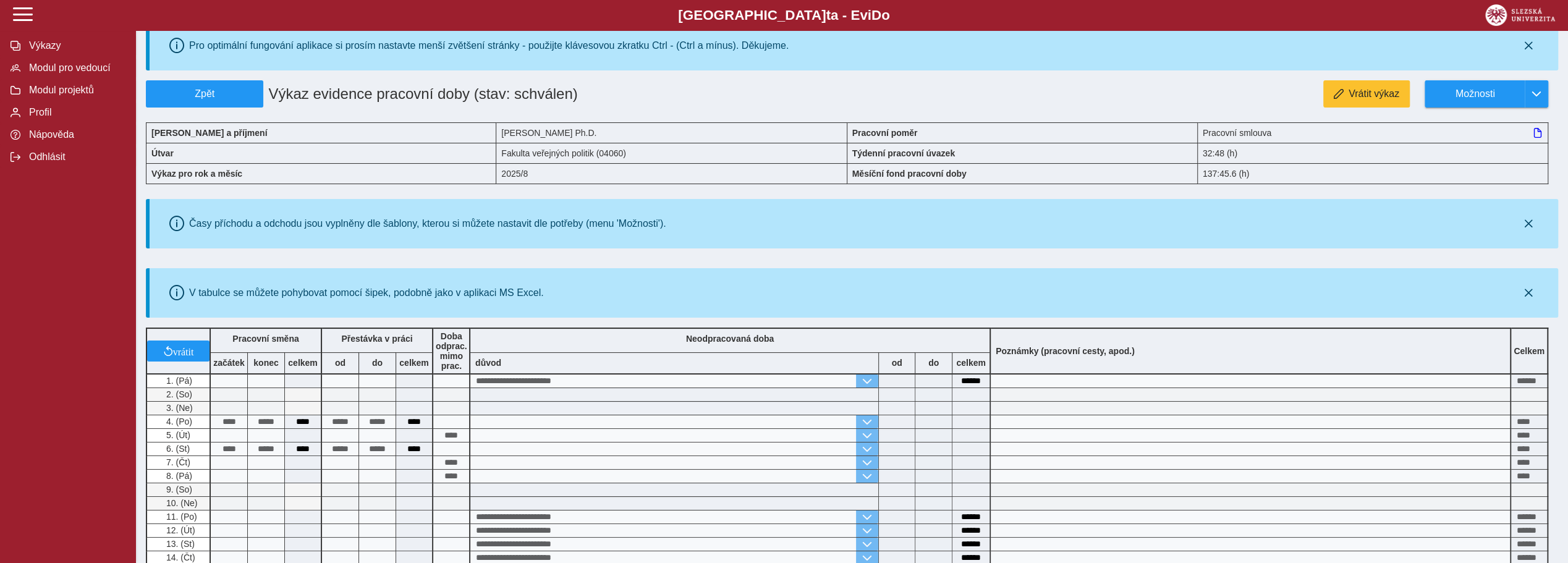
scroll to position [0, 0]
